Goal: Information Seeking & Learning: Learn about a topic

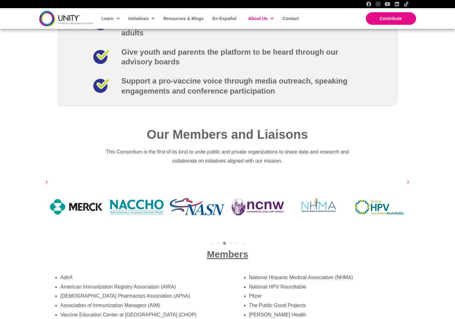
scroll to position [977, 0]
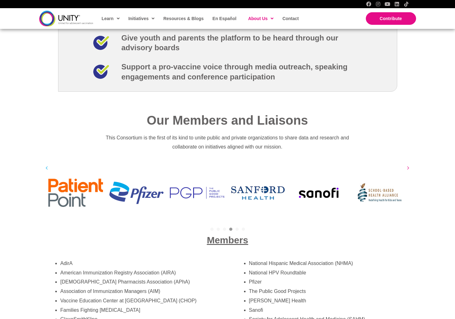
click at [45, 163] on button "Previous" at bounding box center [46, 167] width 9 height 9
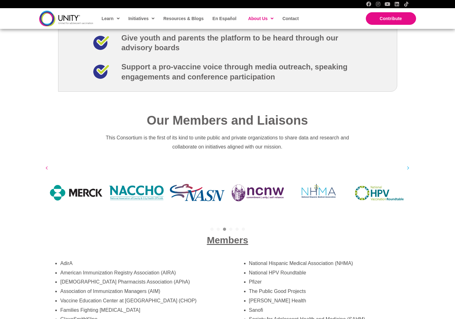
click at [344, 165] on icon at bounding box center [408, 168] width 3 height 6
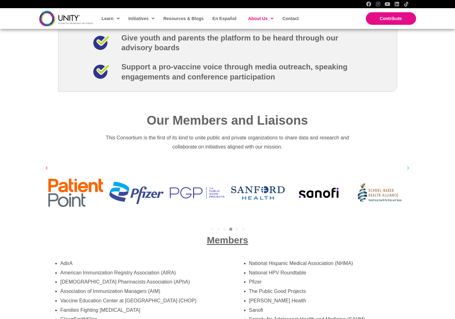
click at [344, 165] on icon at bounding box center [408, 168] width 3 height 6
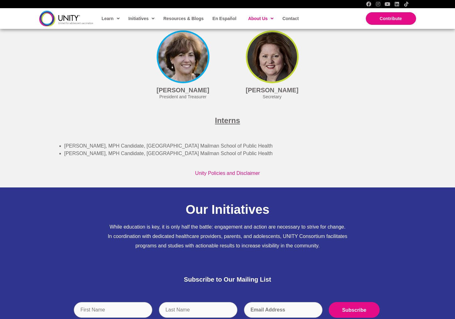
scroll to position [1752, 0]
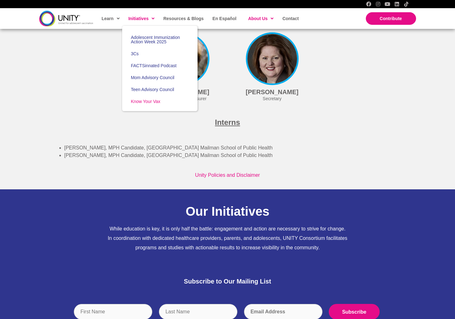
click at [144, 105] on link "Know Your Vax" at bounding box center [159, 101] width 75 height 12
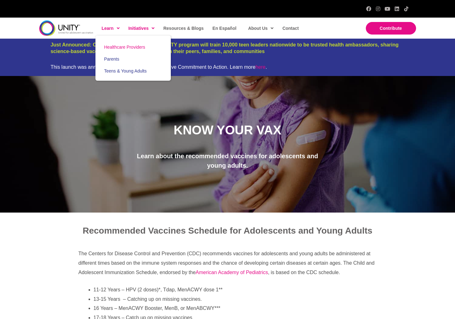
click at [124, 48] on span "Healthcare Providers" at bounding box center [124, 47] width 41 height 5
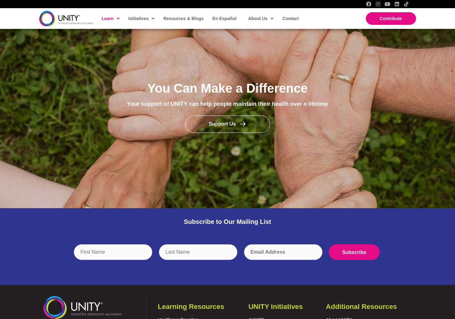
scroll to position [492, 0]
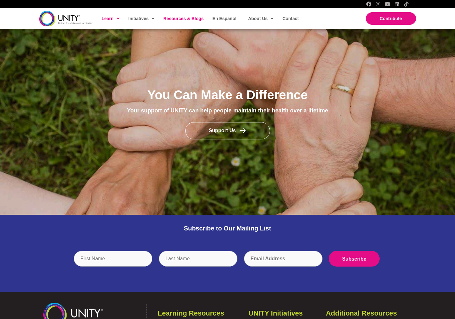
click at [194, 17] on span "Resources & Blogs" at bounding box center [183, 18] width 40 height 5
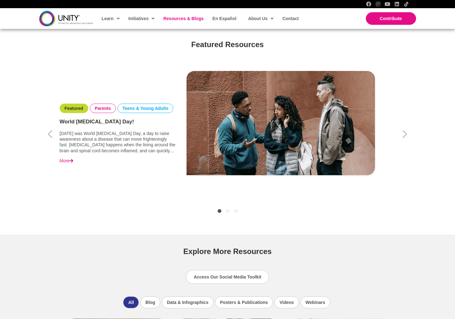
scroll to position [199, 0]
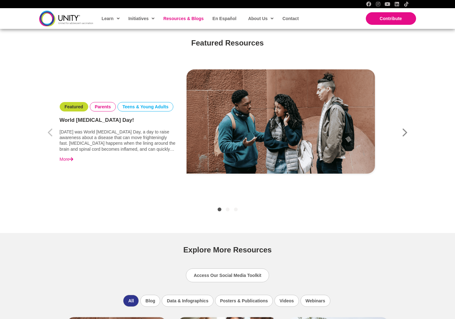
click at [407, 131] on icon "button" at bounding box center [405, 133] width 6 height 16
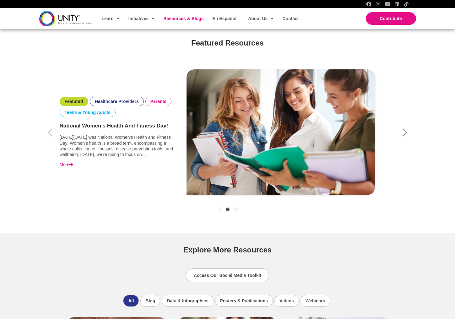
click at [406, 131] on icon "button" at bounding box center [405, 133] width 6 height 16
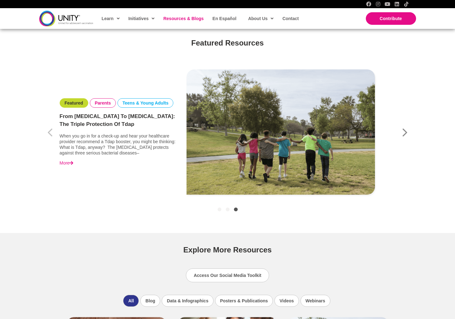
click at [406, 131] on icon "button" at bounding box center [405, 133] width 6 height 16
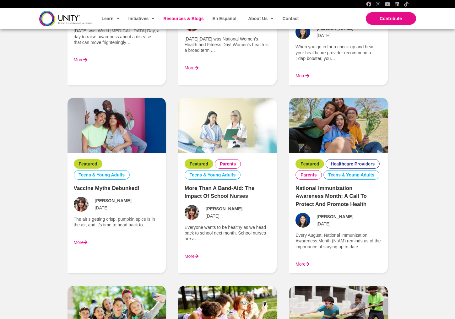
scroll to position [607, 0]
click at [120, 186] on link "Vaccine Myths Debunked!" at bounding box center [107, 188] width 66 height 6
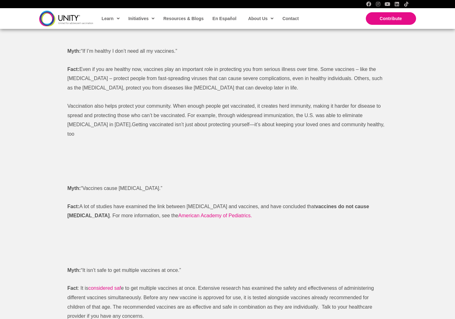
scroll to position [377, 0]
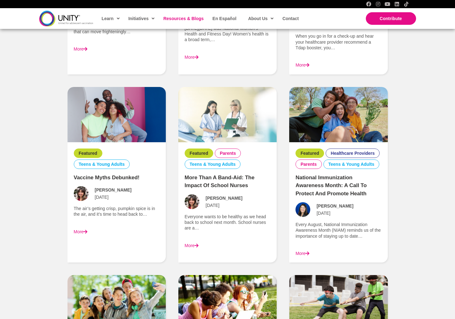
scroll to position [617, 0]
